Goal: Transaction & Acquisition: Purchase product/service

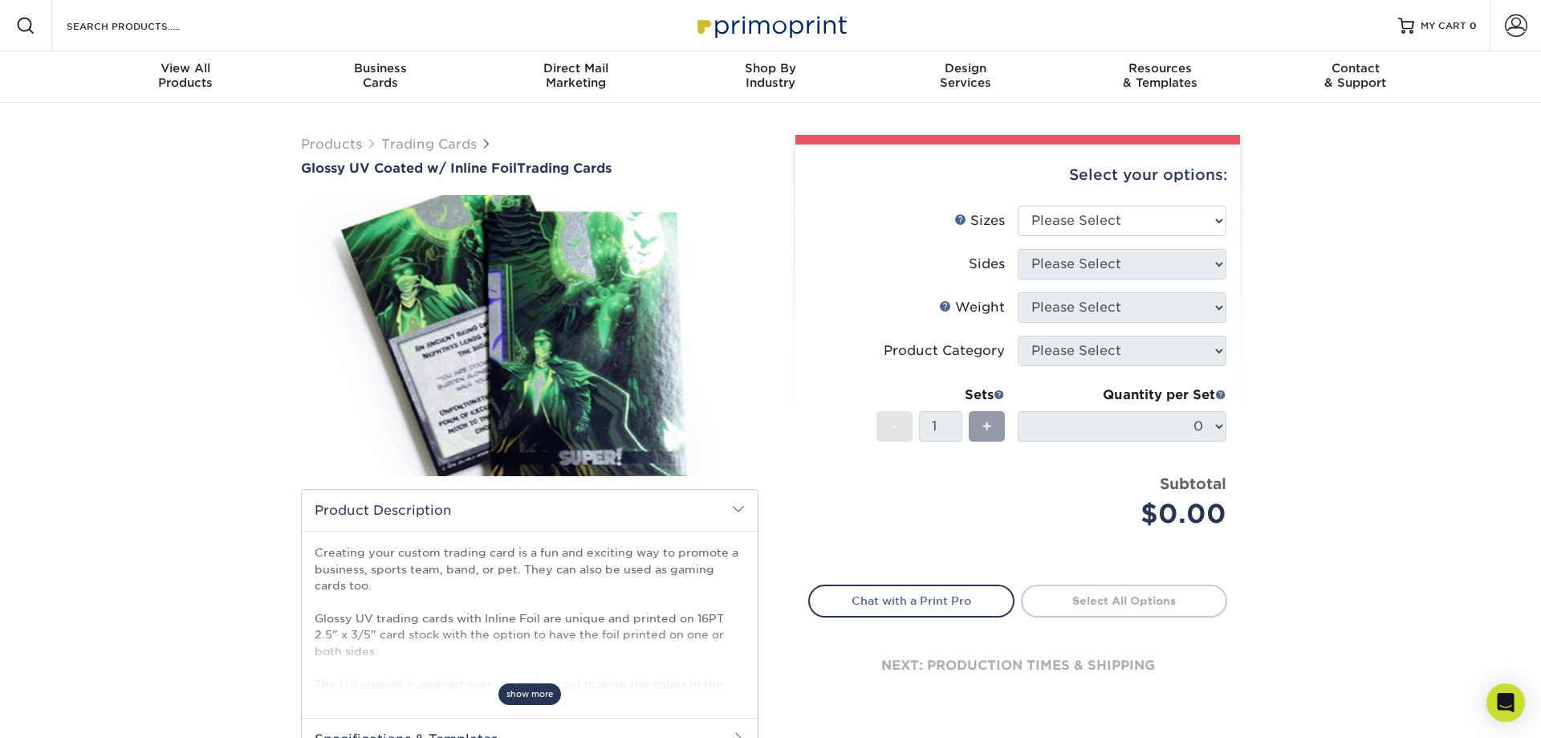
click at [528, 693] on span "show more" at bounding box center [529, 694] width 63 height 22
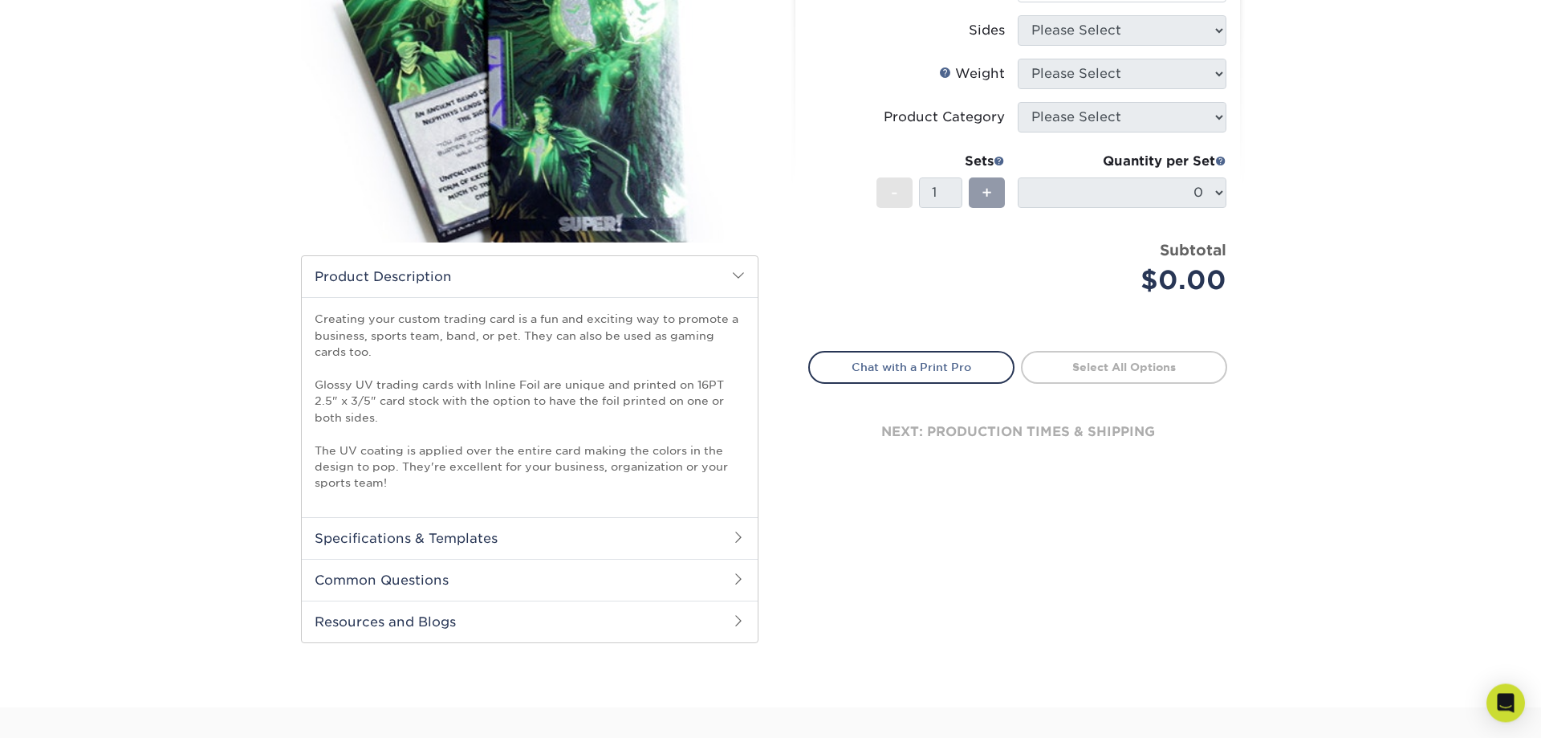
scroll to position [246, 0]
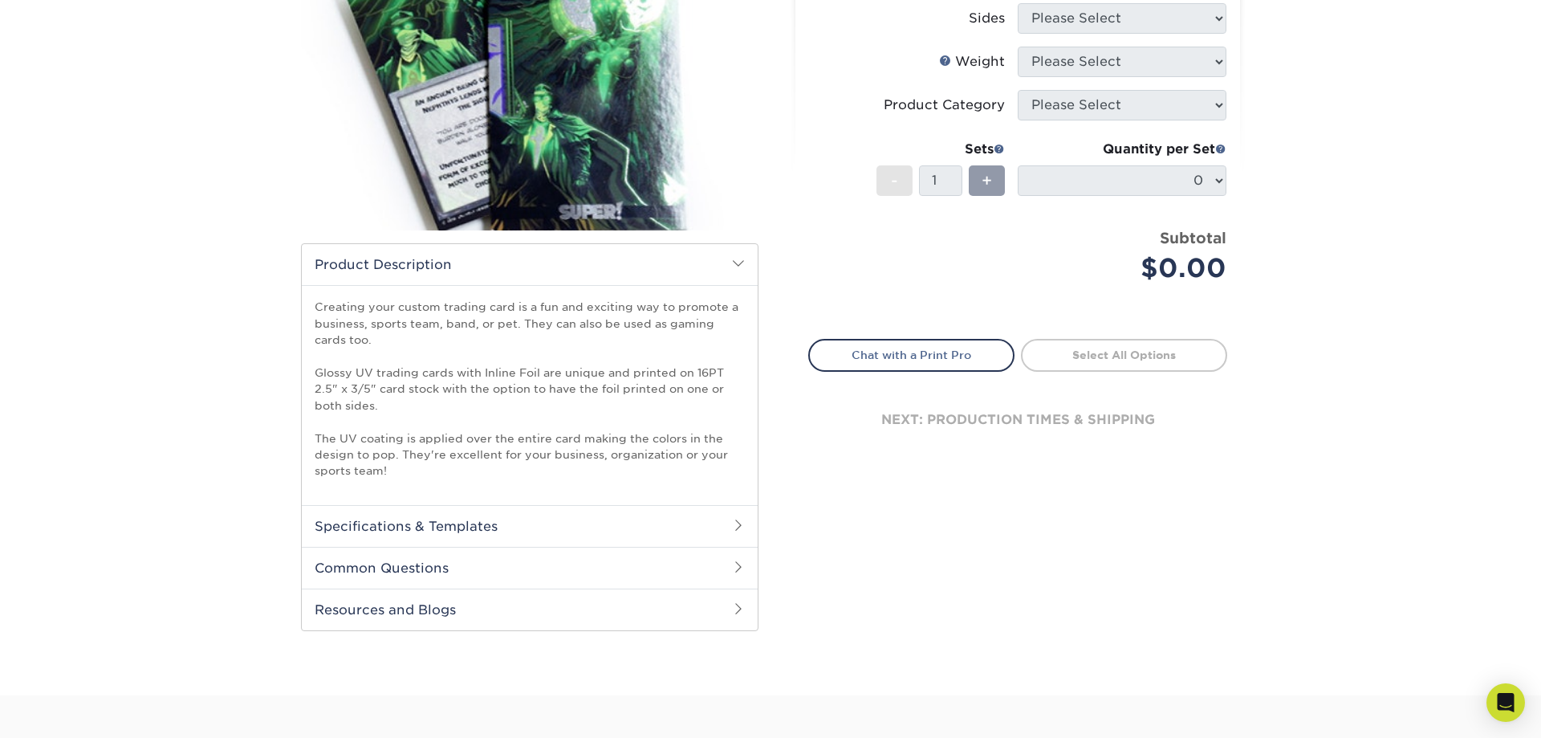
click at [493, 519] on h2 "Specifications & Templates" at bounding box center [530, 526] width 456 height 42
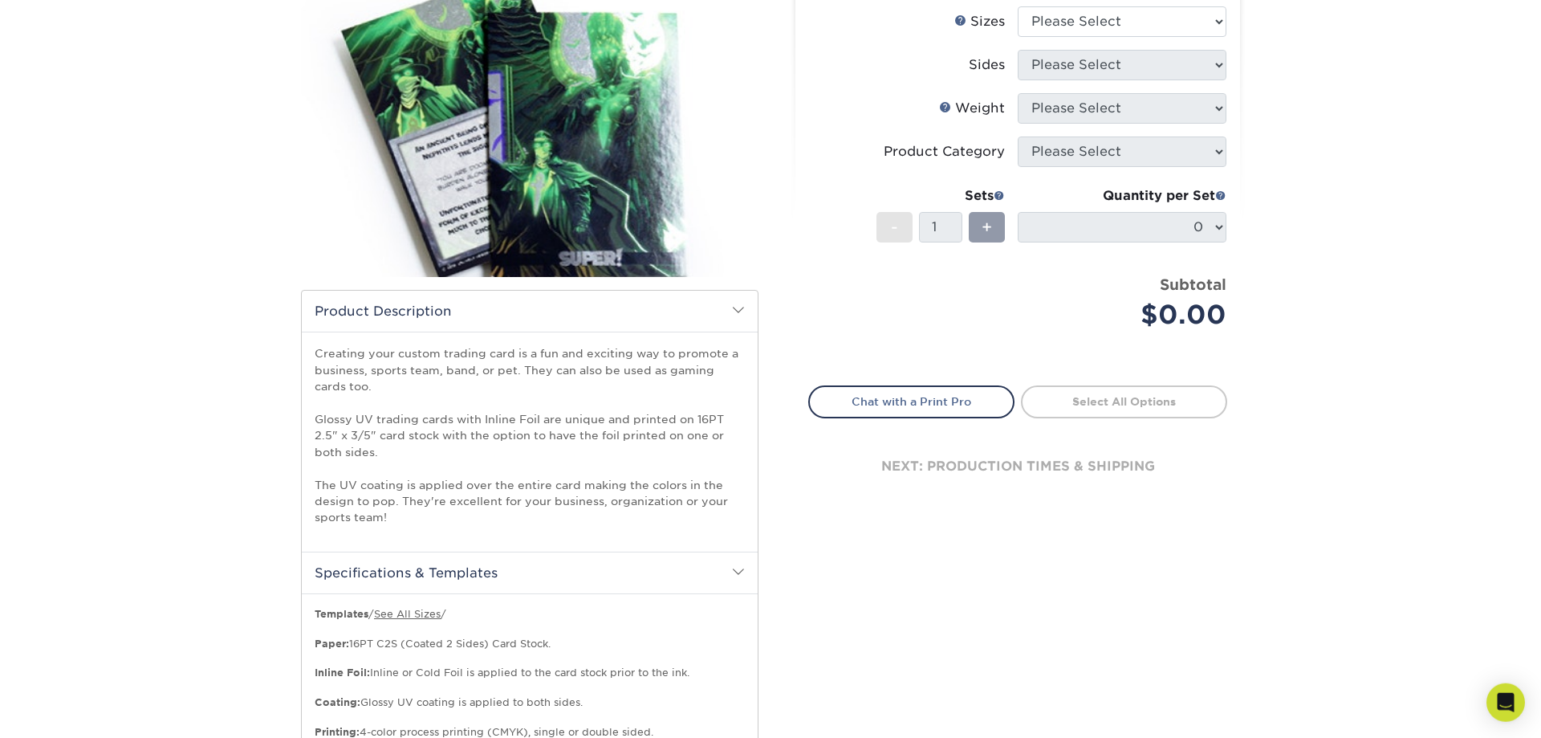
scroll to position [164, 0]
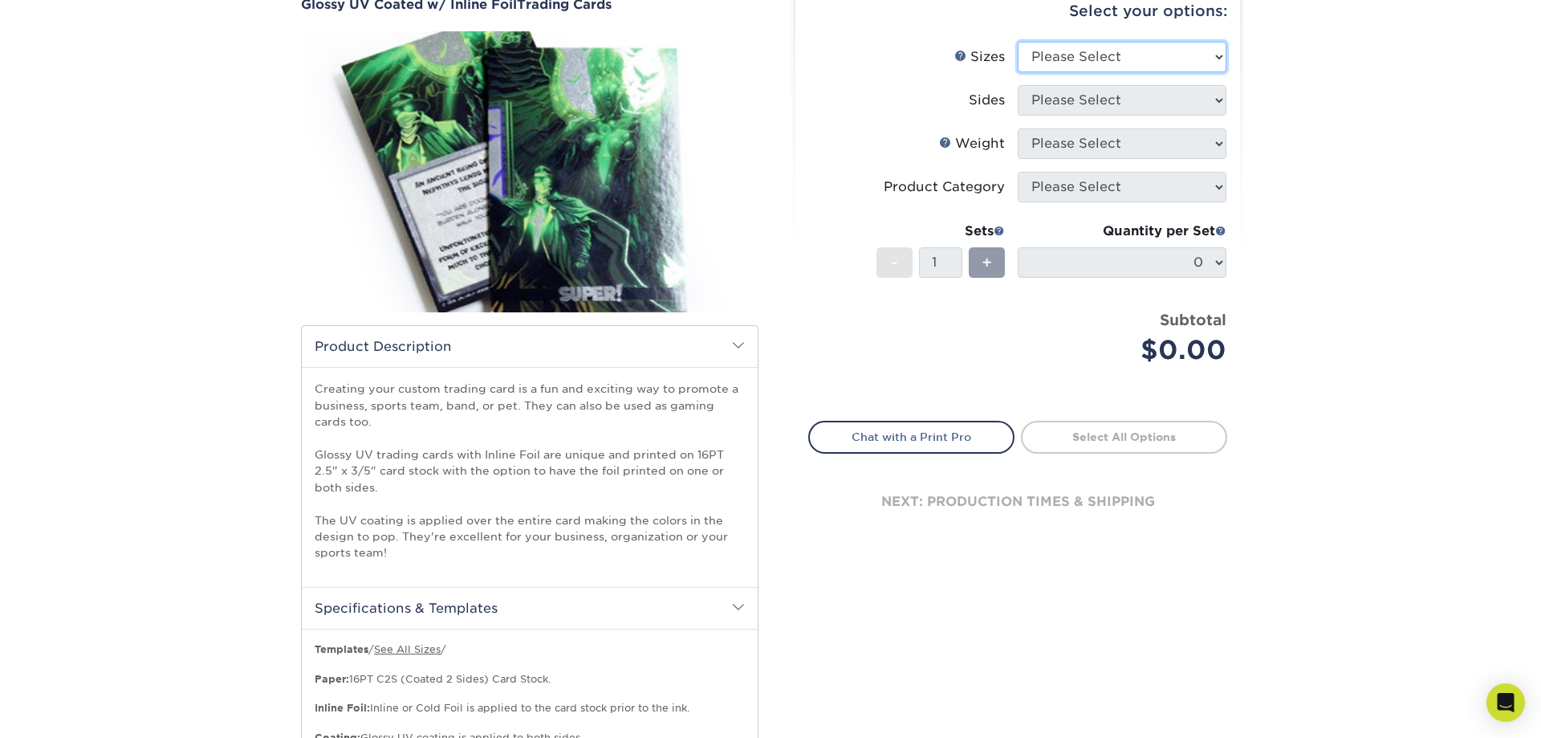
click at [1018, 42] on select "Please Select 2.5" x 3.5"" at bounding box center [1122, 57] width 209 height 31
click at [879, 75] on li "Sizes Help Sizes Please Select 2.5" x 3.5"" at bounding box center [1017, 63] width 417 height 43
click at [1018, 42] on select "Please Select 2.5" x 3.5"" at bounding box center [1122, 57] width 209 height 31
select select "2.50x3.50"
click option "2.5" x 3.5"" at bounding box center [0, 0] width 0 height 0
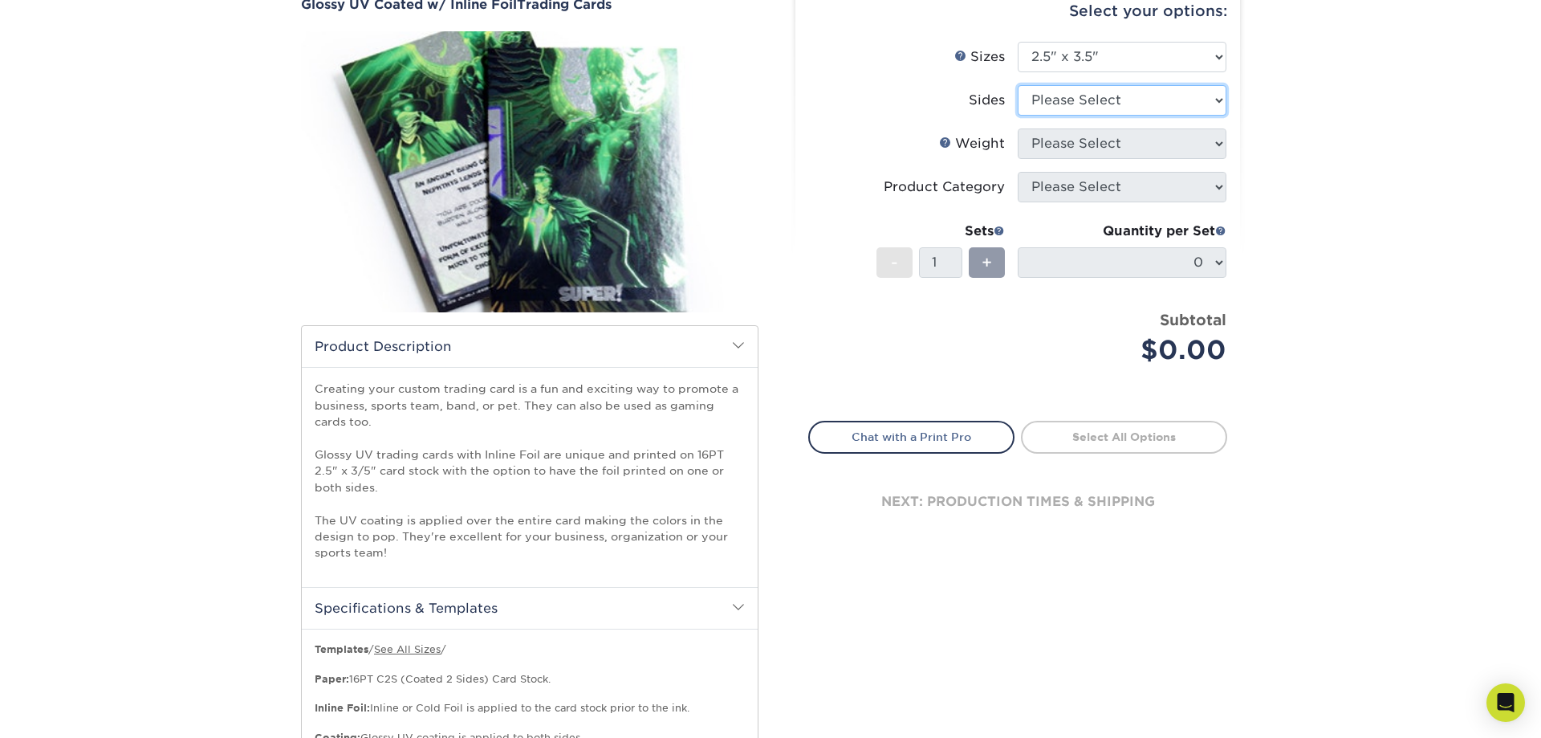
click at [1018, 85] on select "Please Select Print Both Sides - Foil Back Only Print Both Sides - Foil Both Si…" at bounding box center [1122, 100] width 209 height 31
select select "e9e9dfb3-fba1-4d60-972c-fd9ca5904d33"
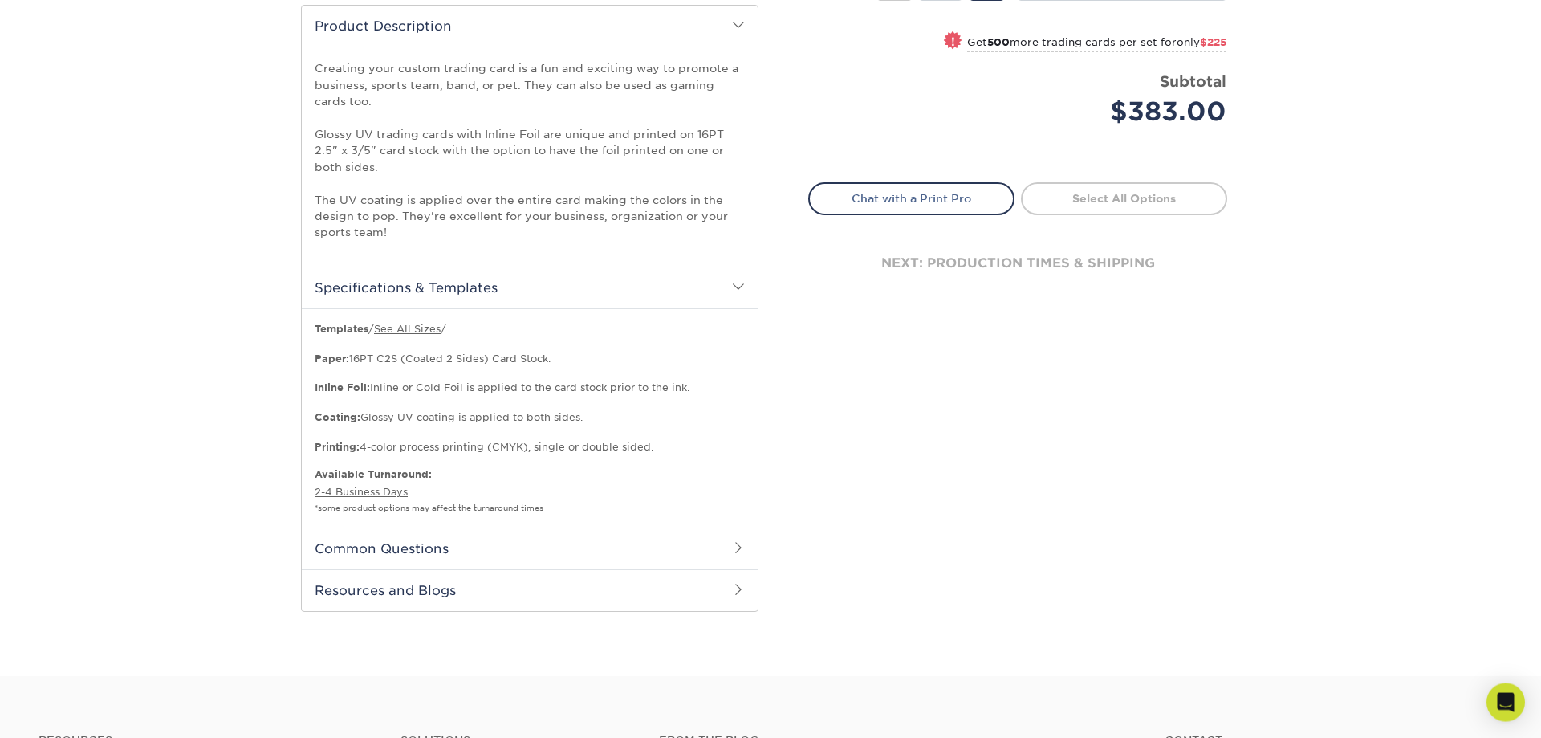
scroll to position [491, 0]
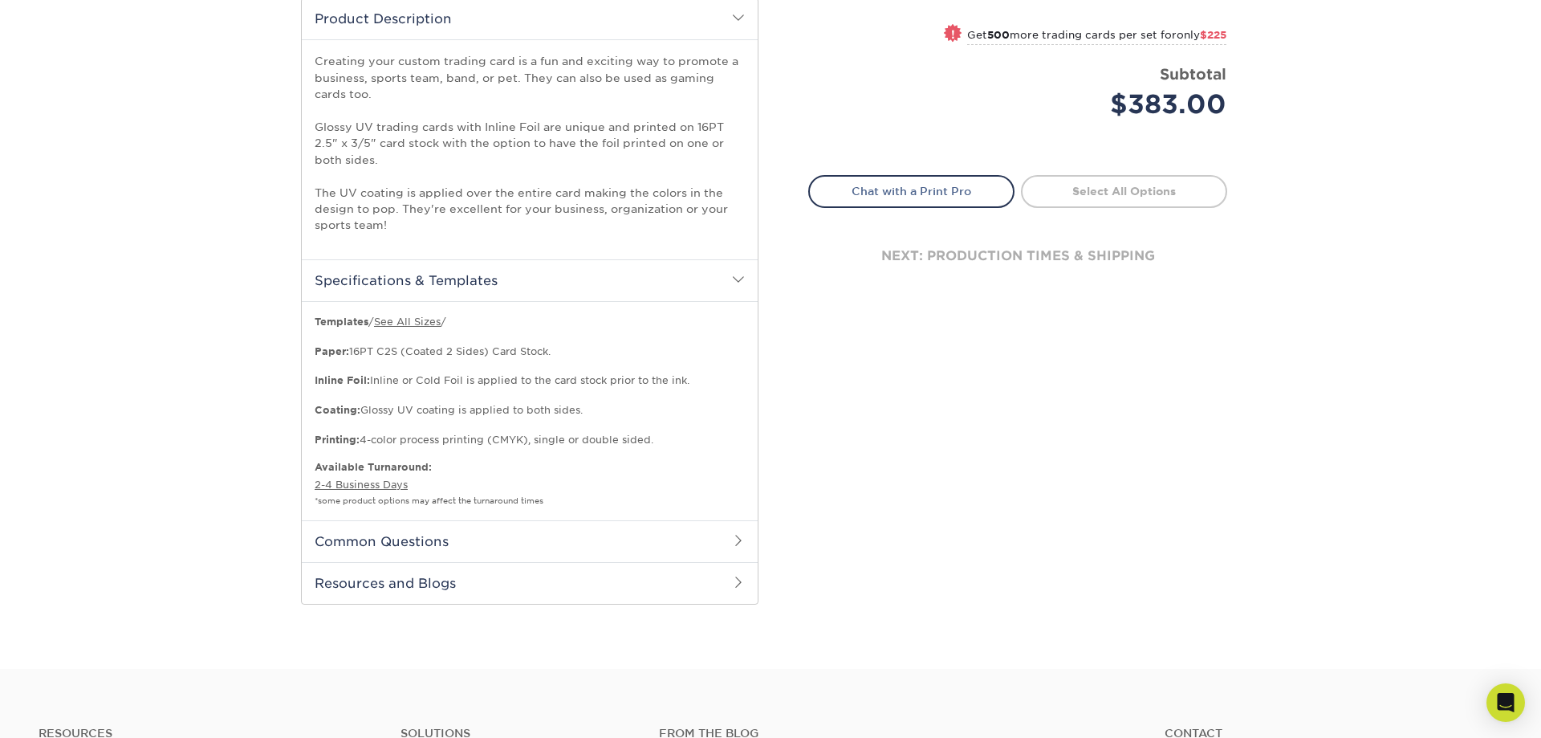
click at [560, 546] on h2 "Common Questions" at bounding box center [530, 541] width 456 height 42
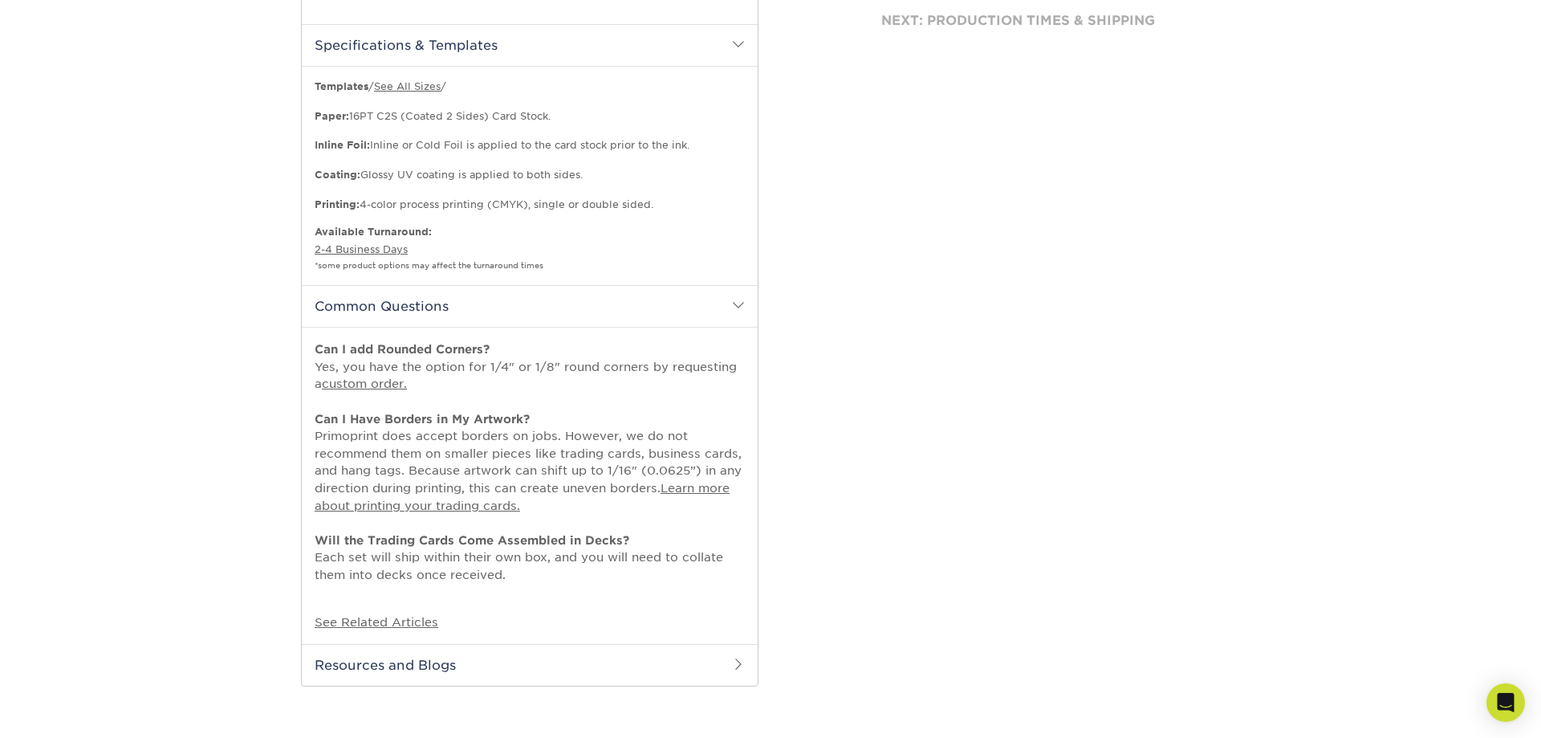
scroll to position [737, 0]
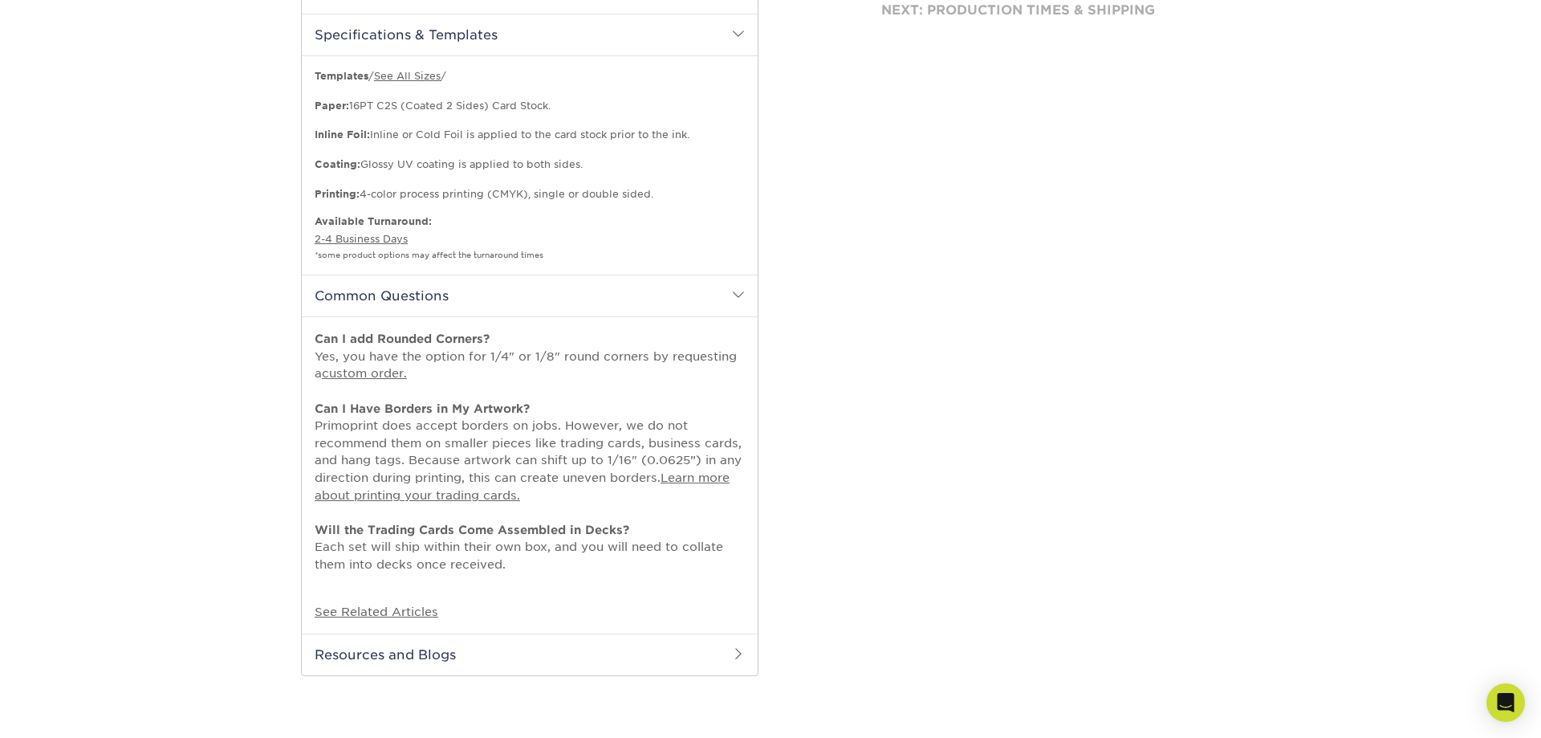
click at [371, 303] on h2 "Common Questions" at bounding box center [530, 296] width 456 height 42
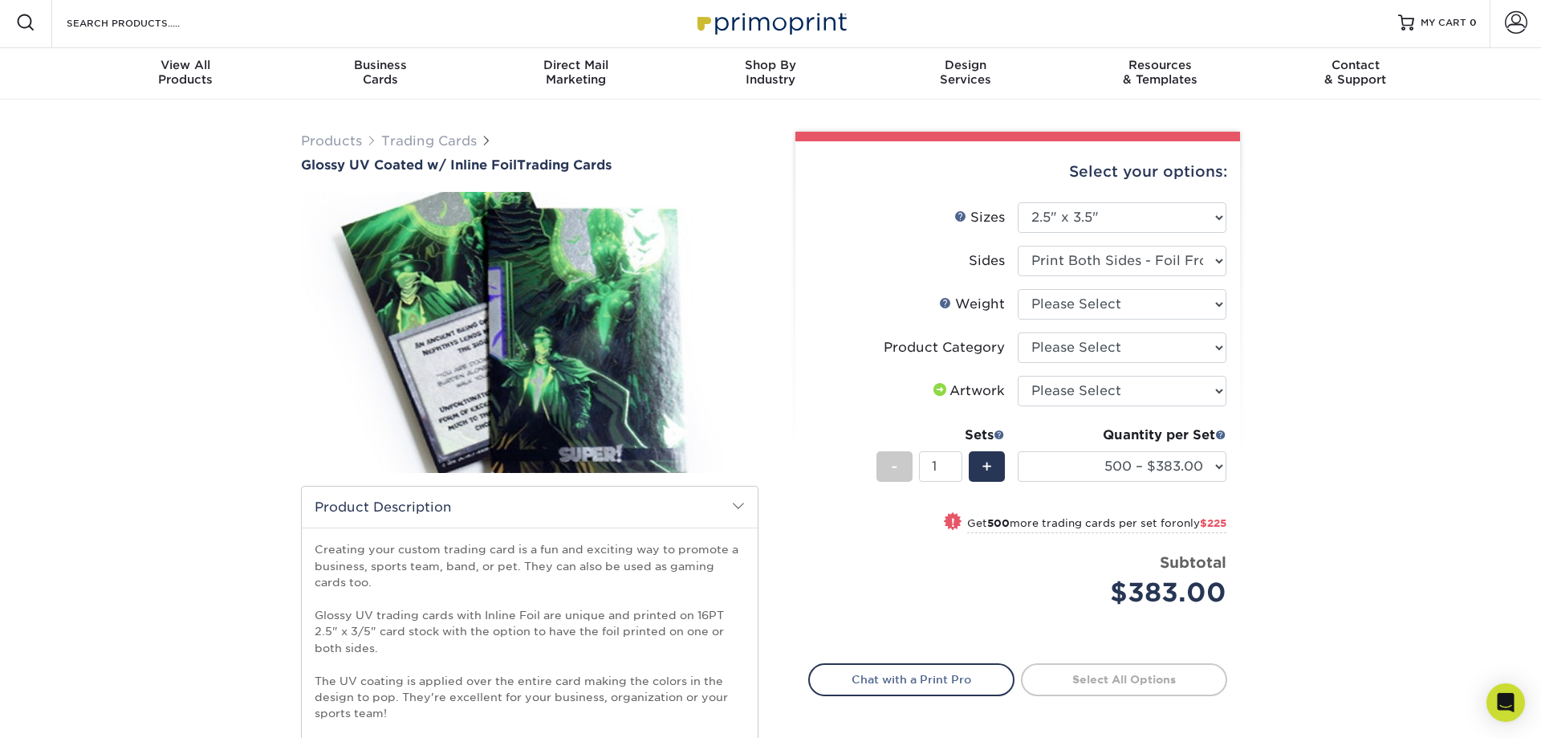
scroll to position [0, 0]
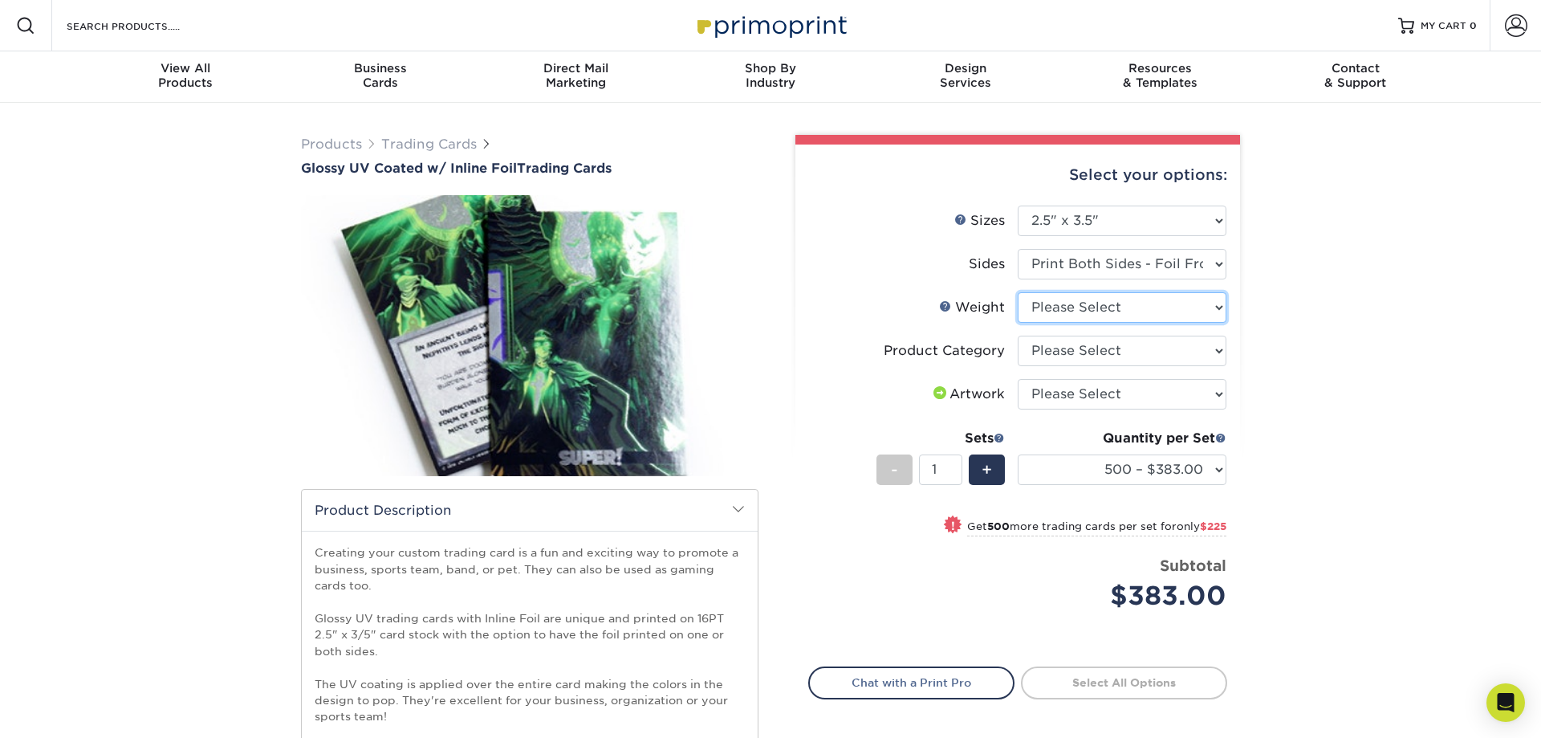
click at [1018, 292] on select "Please Select 16PT" at bounding box center [1122, 307] width 209 height 31
click at [833, 310] on label "Weight Help Weight" at bounding box center [913, 307] width 209 height 31
click at [1018, 336] on select "Please Select Trading Cards" at bounding box center [1122, 351] width 209 height 31
select select "c2f9bce9-36c2-409d-b101-c29d9d031e18"
click option "Trading Cards" at bounding box center [0, 0] width 0 height 0
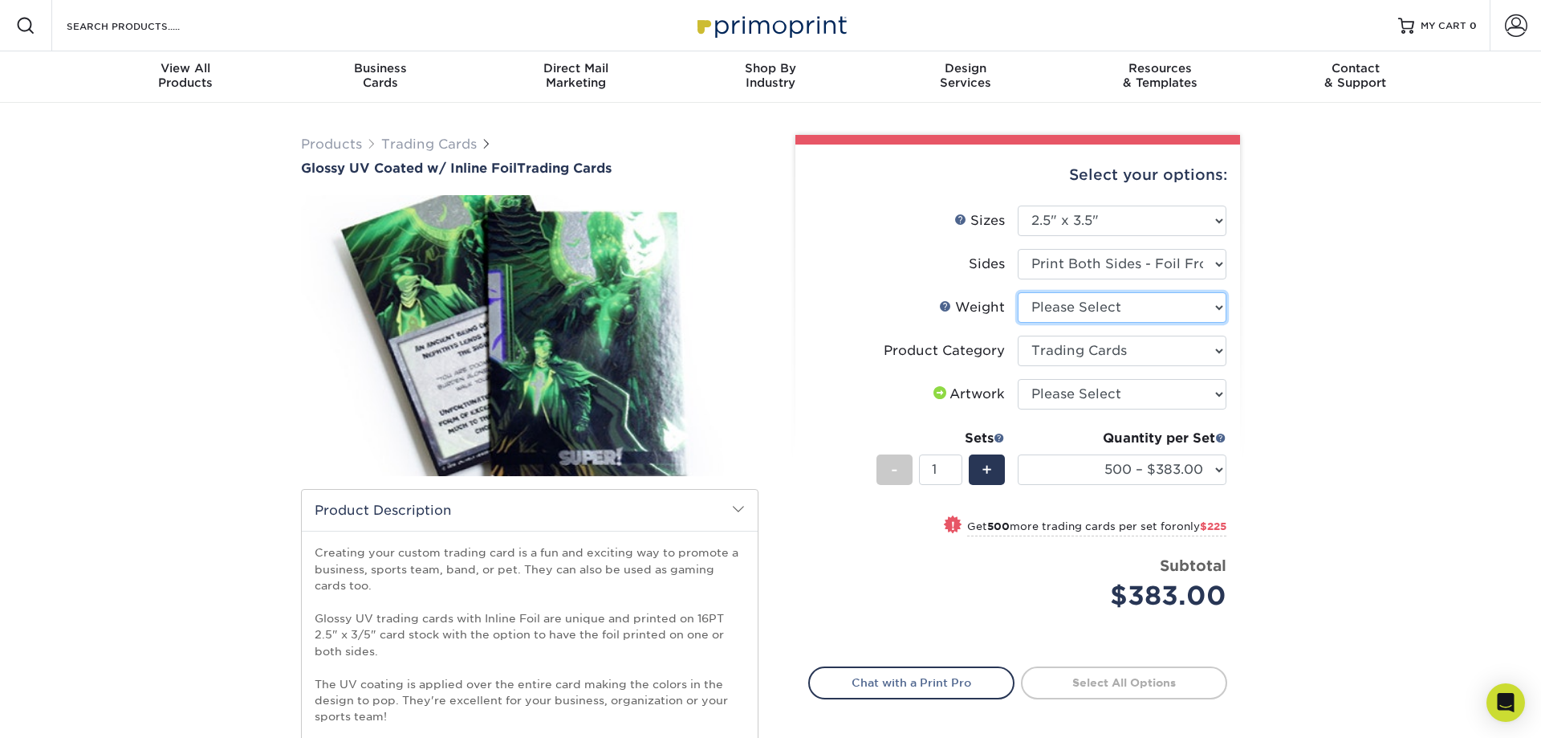
click at [1018, 292] on select "Please Select 16PT" at bounding box center [1122, 307] width 209 height 31
select select "16PT"
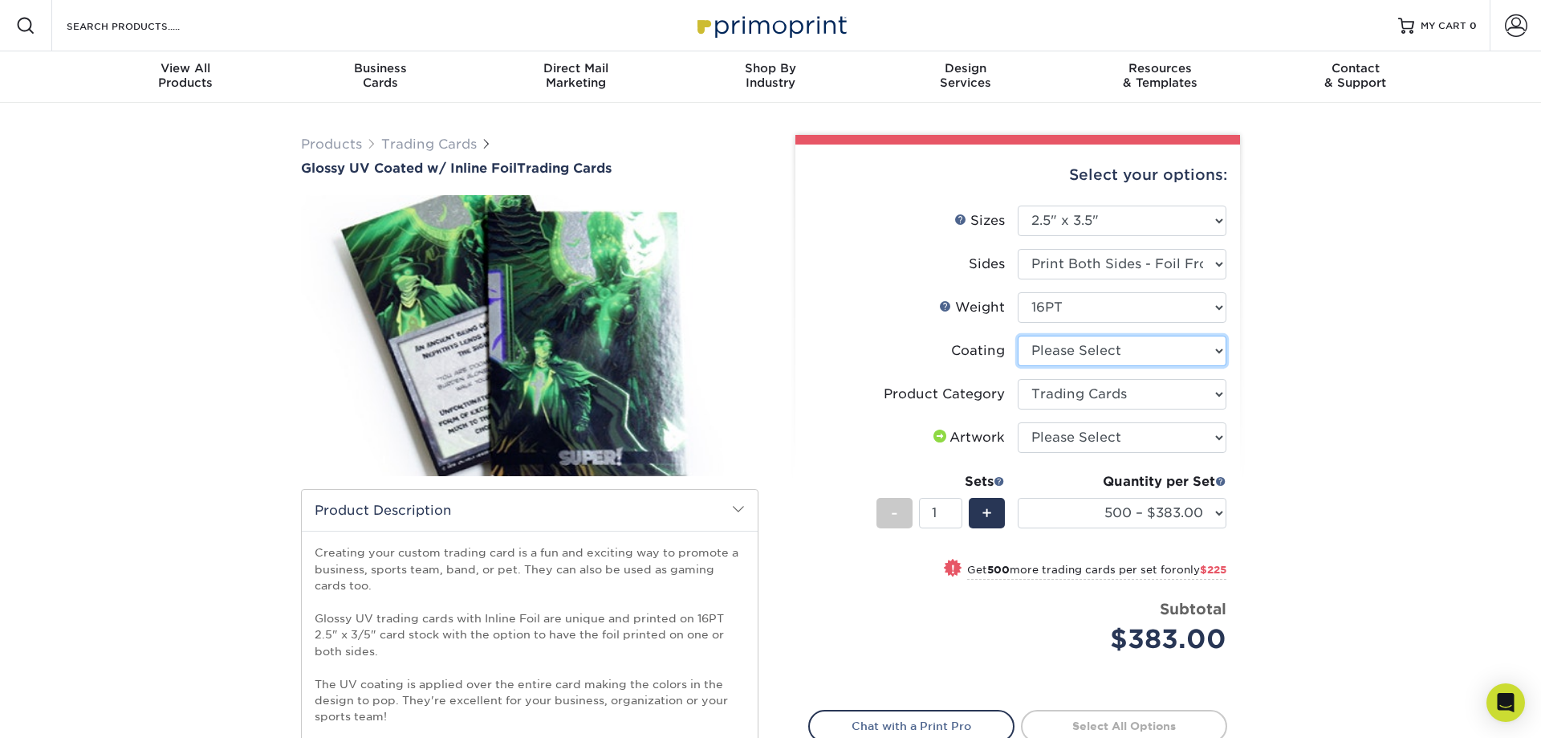
click at [1018, 336] on select at bounding box center [1122, 351] width 209 height 31
select select "ae367451-b2b8-45df-a344-0f05b6a12993"
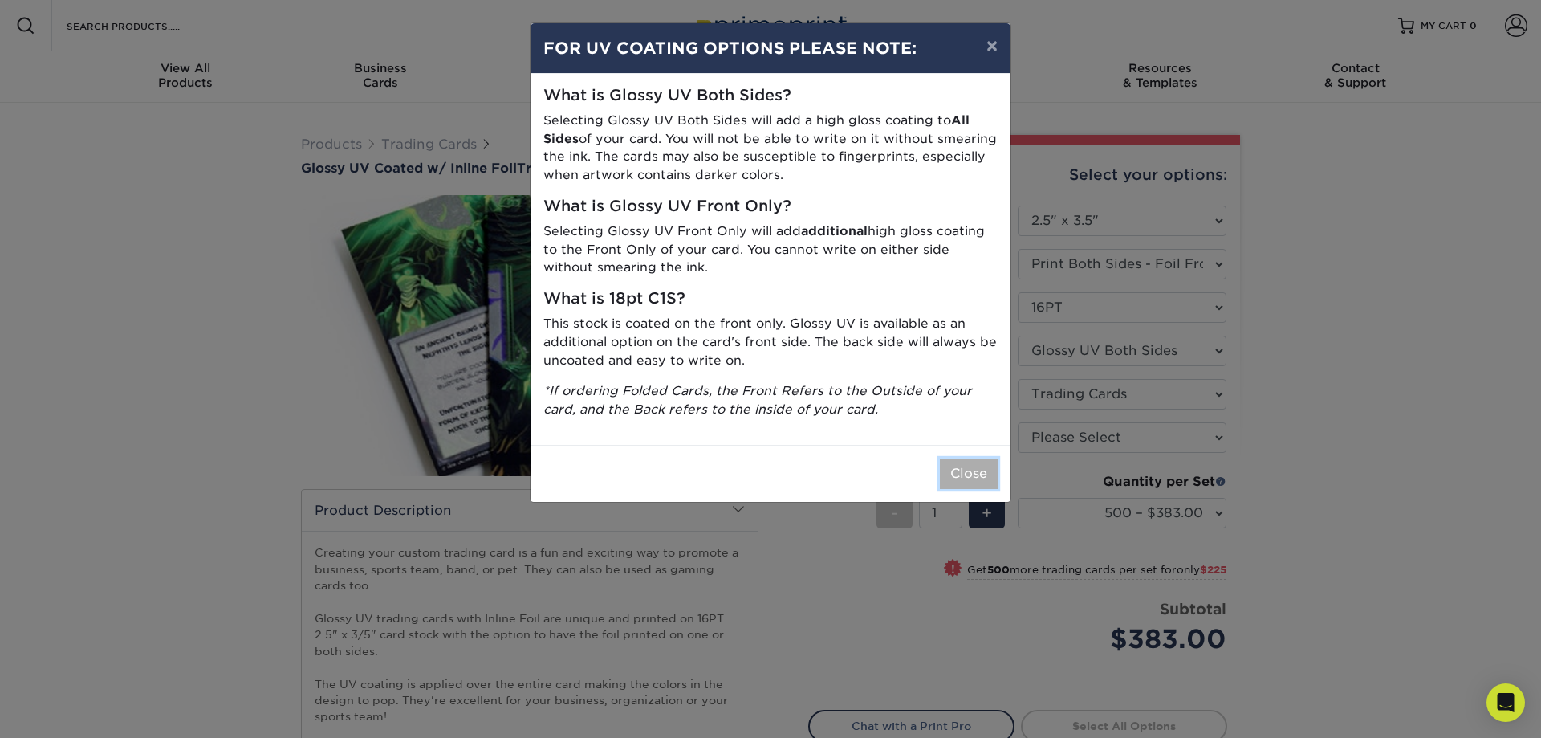
click at [964, 469] on button "Close" at bounding box center [969, 473] width 58 height 31
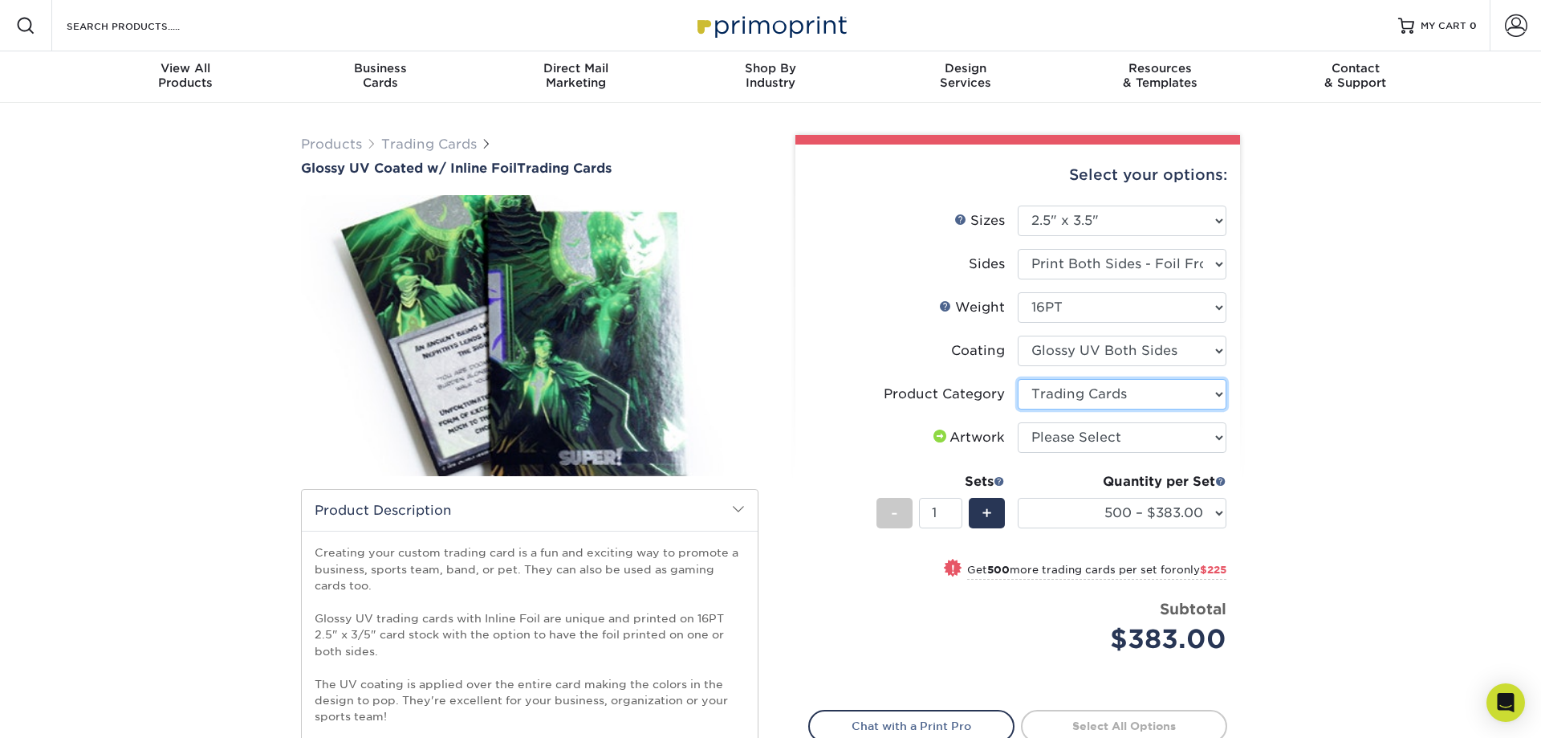
click at [1018, 379] on select "Please Select Trading Cards" at bounding box center [1122, 394] width 209 height 31
click option "Trading Cards" at bounding box center [0, 0] width 0 height 0
click at [1018, 422] on select "Please Select I will upload files I need a design - $100" at bounding box center [1122, 437] width 209 height 31
select select "upload"
click option "I will upload files" at bounding box center [0, 0] width 0 height 0
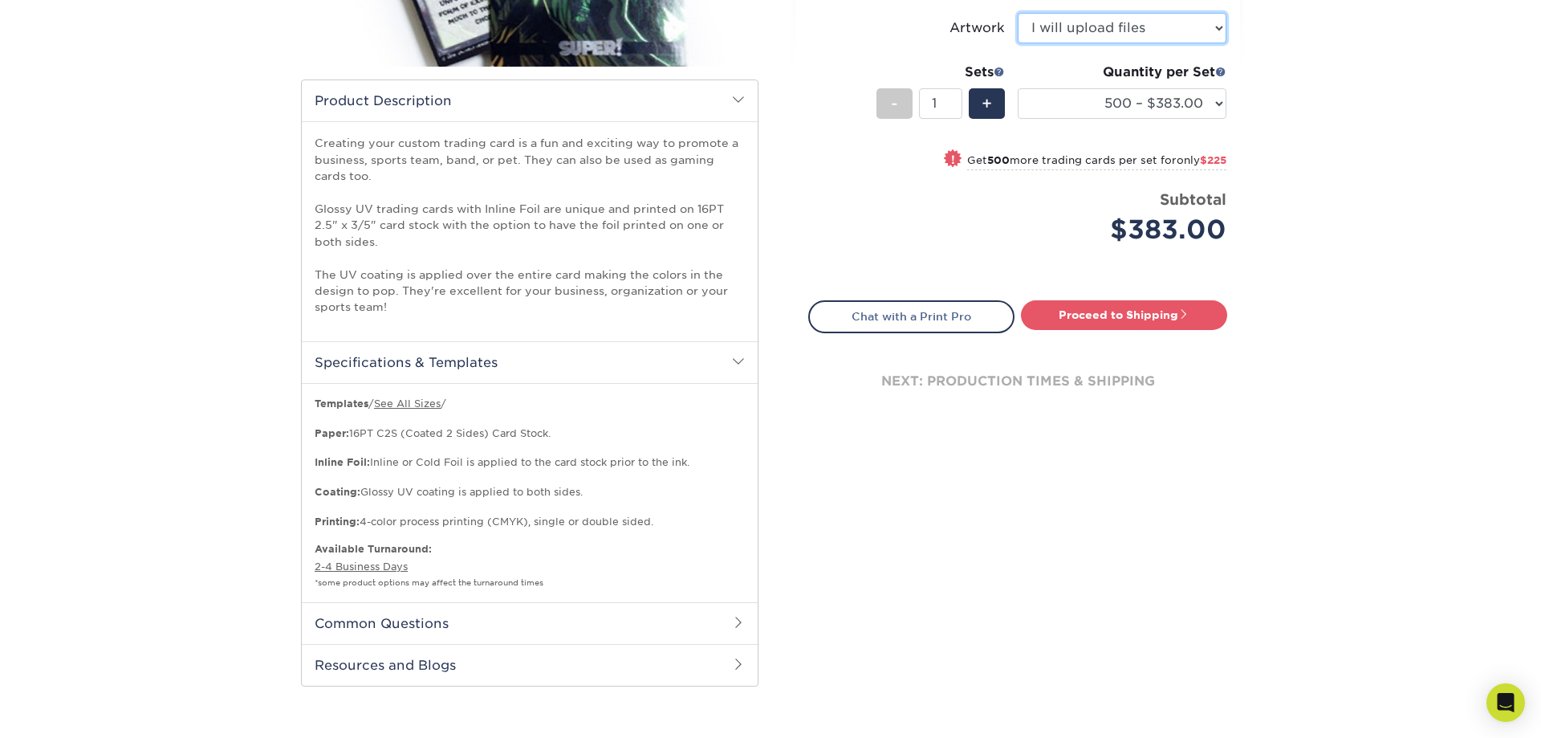
scroll to position [164, 0]
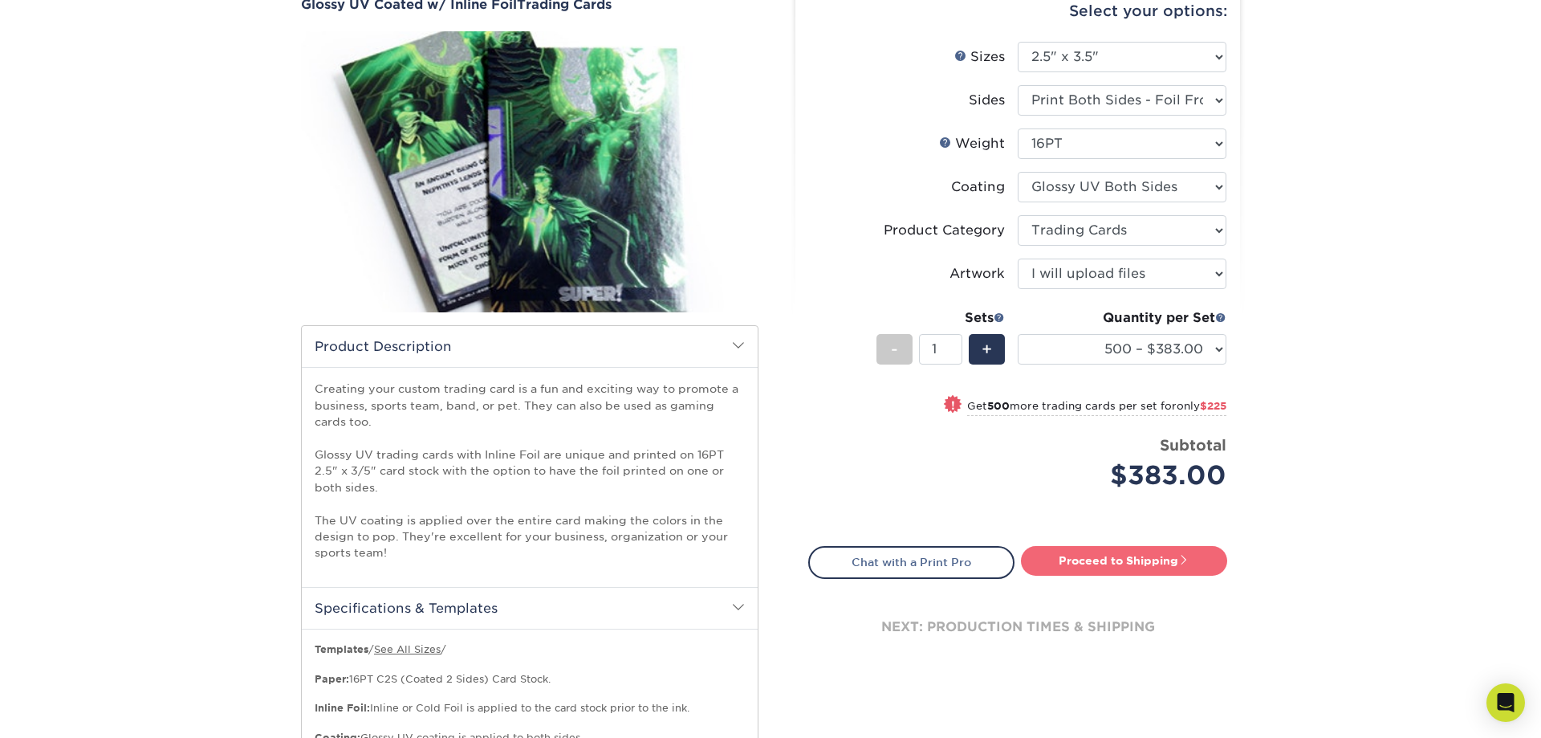
click at [1067, 563] on link "Proceed to Shipping" at bounding box center [1124, 560] width 206 height 29
type input "Set 1"
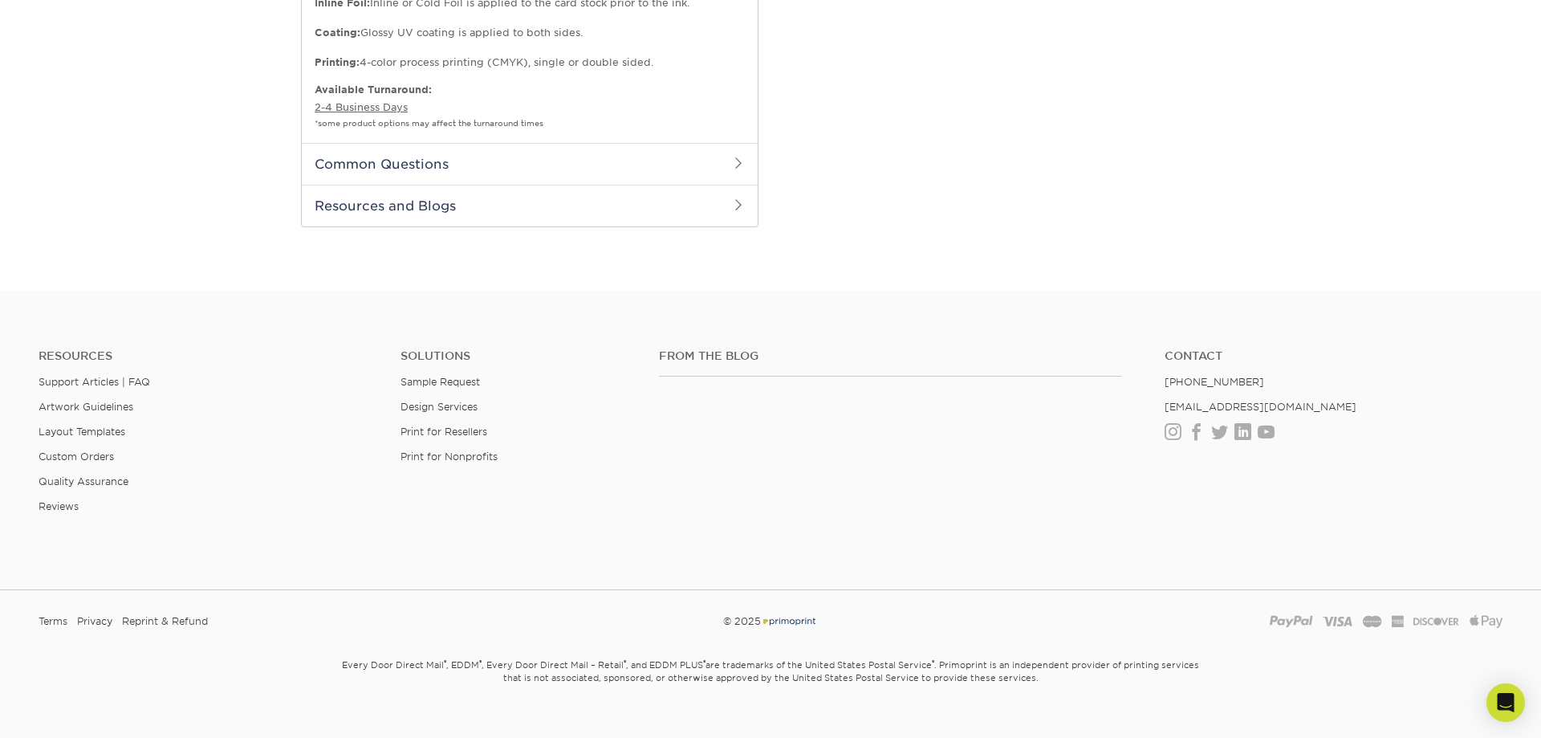
select select "87a825d9-22fd-4302-929c-3fe1b0c902ff"
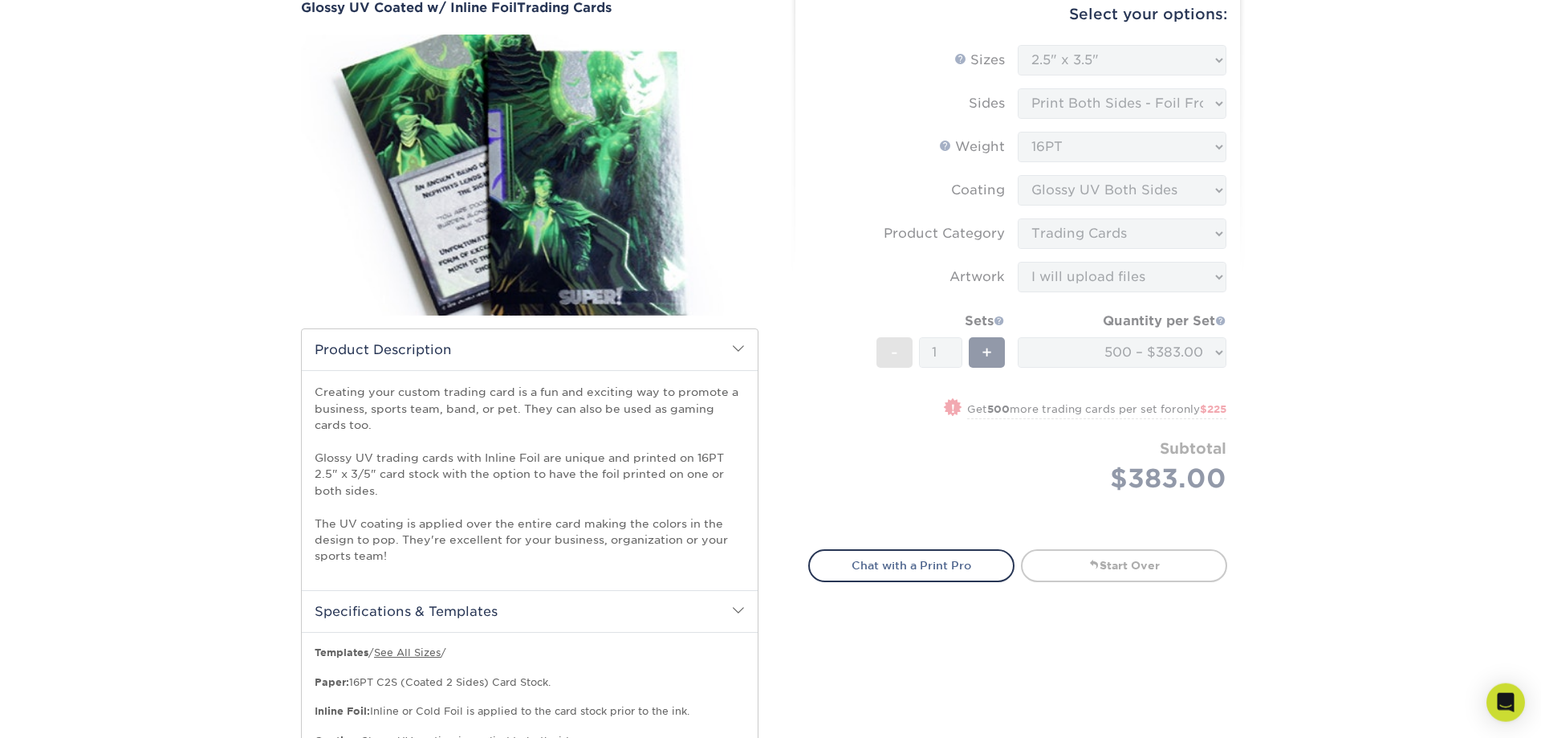
scroll to position [35, 0]
